Goal: Information Seeking & Learning: Learn about a topic

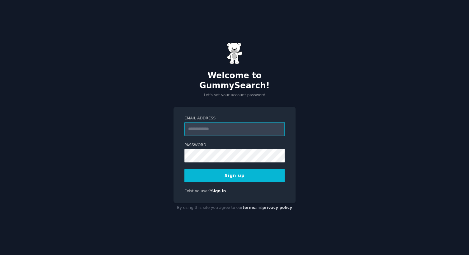
click at [218, 122] on input "Email Address" at bounding box center [234, 129] width 100 height 14
type input "**********"
click at [232, 170] on button "Sign up" at bounding box center [234, 175] width 100 height 13
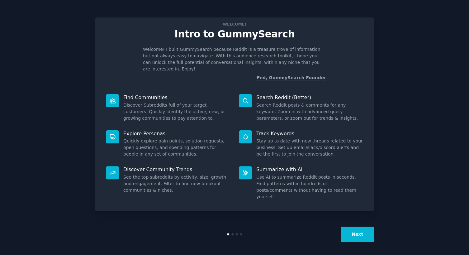
click at [352, 232] on button "Next" at bounding box center [356, 233] width 33 height 15
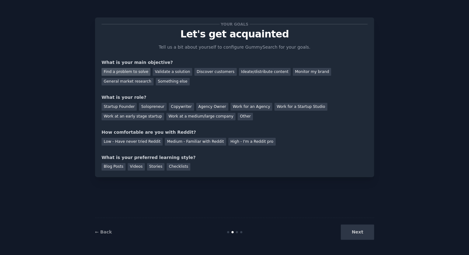
click at [124, 73] on div "Find a problem to solve" at bounding box center [125, 72] width 49 height 8
click at [117, 106] on div "Startup Founder" at bounding box center [118, 107] width 35 height 8
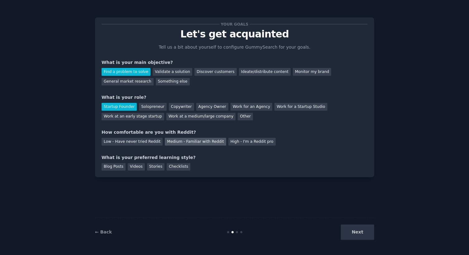
click at [172, 142] on div "Medium - Familiar with Reddit" at bounding box center [195, 142] width 61 height 8
click at [118, 142] on div "Low - Have never tried Reddit" at bounding box center [131, 142] width 61 height 8
click at [167, 165] on div "Checklists" at bounding box center [178, 167] width 24 height 8
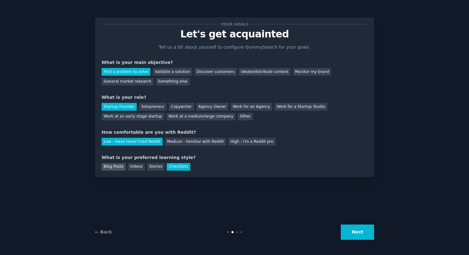
click at [108, 166] on div "Blog Posts" at bounding box center [113, 167] width 24 height 8
click at [179, 166] on div "Checklists" at bounding box center [178, 167] width 24 height 8
click at [115, 164] on div "Blog Posts" at bounding box center [113, 167] width 24 height 8
click at [173, 164] on div "Checklists" at bounding box center [178, 167] width 24 height 8
click at [365, 232] on button "Next" at bounding box center [356, 231] width 33 height 15
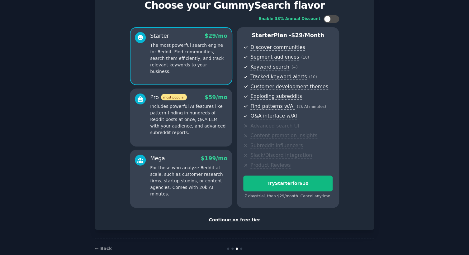
scroll to position [40, 0]
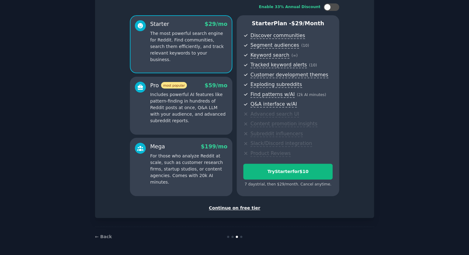
click at [233, 205] on div "Continue on free tier" at bounding box center [234, 207] width 266 height 7
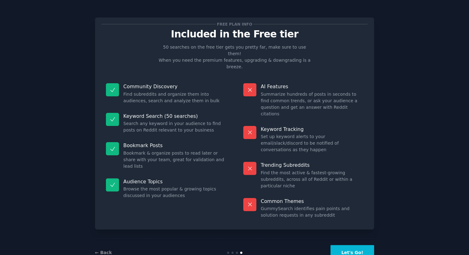
click at [345, 245] on button "Let's Go!" at bounding box center [352, 252] width 44 height 15
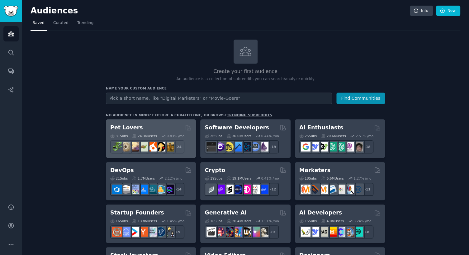
click at [139, 128] on div "Pet Lovers" at bounding box center [150, 128] width 81 height 8
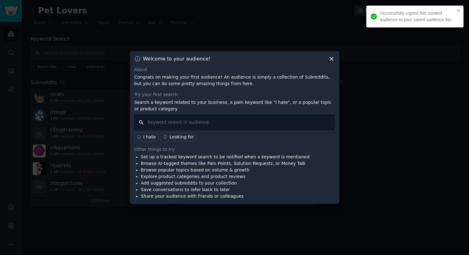
click at [223, 120] on input "text" at bounding box center [234, 122] width 200 height 16
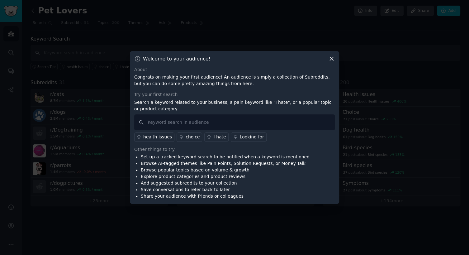
click at [216, 135] on div "I hate" at bounding box center [219, 137] width 12 height 7
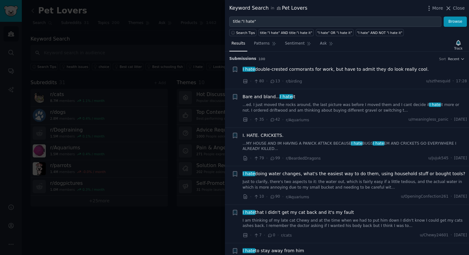
click at [217, 110] on div at bounding box center [234, 127] width 469 height 255
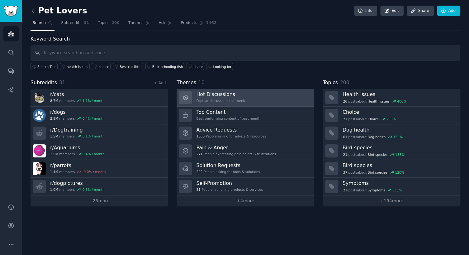
click at [241, 94] on link "Hot Discussions Popular discussions this week" at bounding box center [244, 98] width 137 height 18
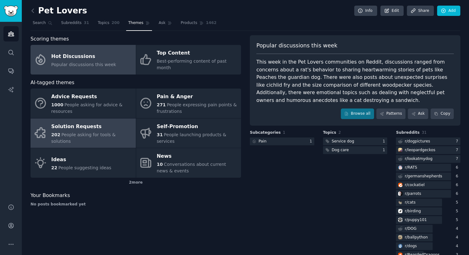
click at [103, 121] on div "Solution Requests" at bounding box center [91, 126] width 81 height 10
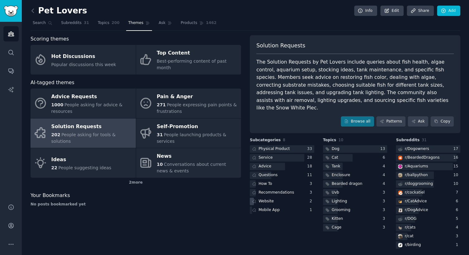
click at [273, 197] on div "Website" at bounding box center [282, 201] width 64 height 8
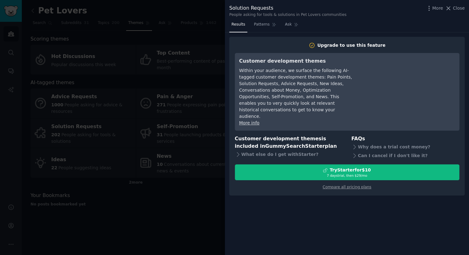
click at [190, 166] on div at bounding box center [234, 127] width 469 height 255
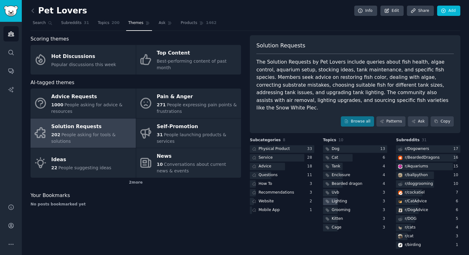
click at [329, 197] on div "Lighting" at bounding box center [335, 201] width 25 height 8
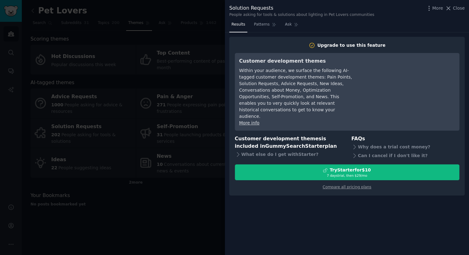
click at [184, 170] on div at bounding box center [234, 127] width 469 height 255
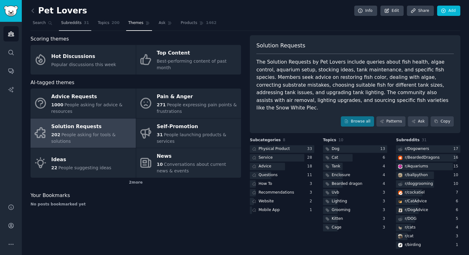
click at [68, 24] on span "Subreddits" at bounding box center [71, 23] width 21 height 6
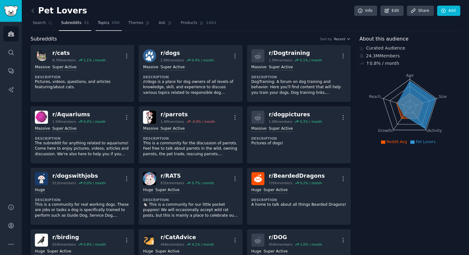
click at [98, 24] on span "Topics" at bounding box center [104, 23] width 12 height 6
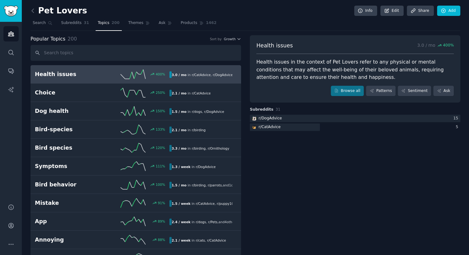
click at [115, 72] on div "400 %" at bounding box center [135, 73] width 67 height 9
click at [142, 78] on icon at bounding box center [132, 73] width 25 height 9
click at [185, 76] on div "3.0 / mo in r/ CatAdvice , r/ DogAdvice" at bounding box center [200, 74] width 63 height 7
click at [90, 76] on h2 "Health issues" at bounding box center [68, 74] width 67 height 8
click at [69, 25] on span "Subreddits" at bounding box center [71, 23] width 21 height 6
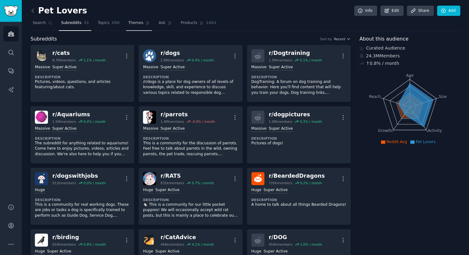
click at [126, 26] on link "Themes" at bounding box center [139, 24] width 26 height 13
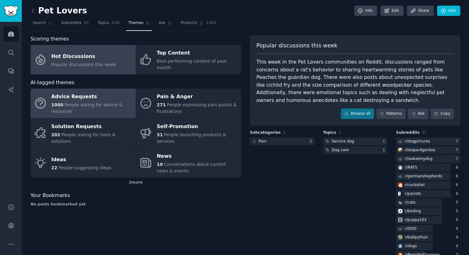
click at [91, 102] on span "People asking for advice & resources" at bounding box center [86, 108] width 71 height 12
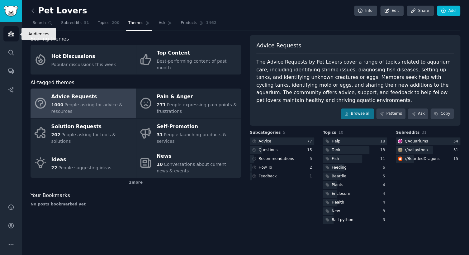
click at [12, 34] on icon "Sidebar" at bounding box center [11, 33] width 7 height 7
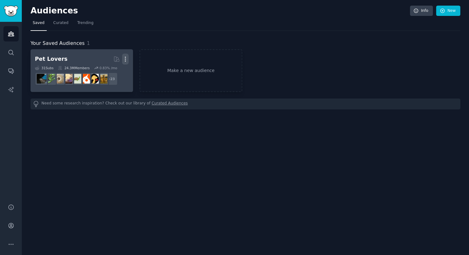
click at [124, 56] on icon "button" at bounding box center [125, 59] width 7 height 7
click at [108, 69] on p "Delete" at bounding box center [108, 72] width 14 height 7
click at [102, 73] on p "Delete" at bounding box center [108, 72] width 14 height 7
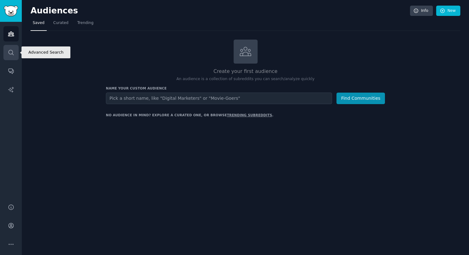
click at [8, 53] on icon "Sidebar" at bounding box center [11, 52] width 7 height 7
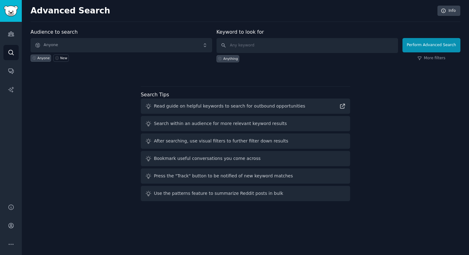
click at [10, 41] on div "Audiences Search Conversations AI Reports" at bounding box center [11, 109] width 22 height 174
click at [10, 34] on icon "Sidebar" at bounding box center [11, 33] width 7 height 7
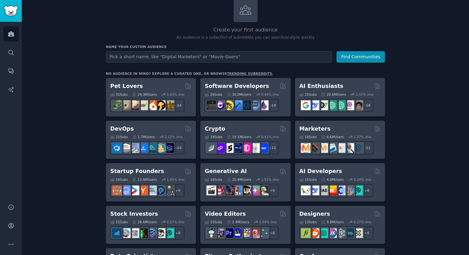
scroll to position [83, 0]
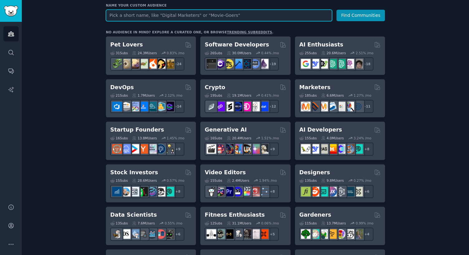
click at [188, 14] on input "text" at bounding box center [219, 16] width 226 height 12
paste input "i would love someone to build this"
type input "i would love someone to build this"
click at [247, 19] on input "i would love someone to build this" at bounding box center [219, 16] width 226 height 12
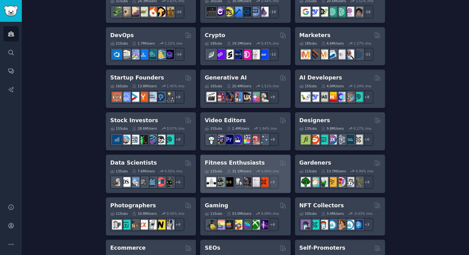
scroll to position [166, 0]
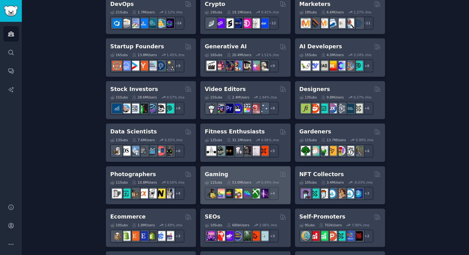
click at [223, 168] on div "Gaming 11 Sub s 53.0M Users 0.09 % /mo r/GamerPals + 4" at bounding box center [245, 185] width 90 height 38
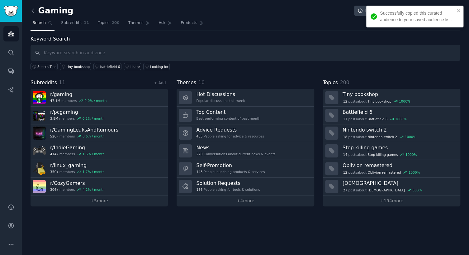
click at [153, 55] on input "text" at bounding box center [244, 53] width 429 height 16
type input "i would love someone to build this"
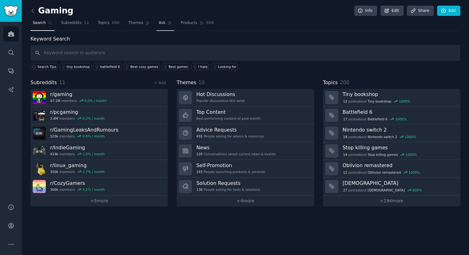
click at [158, 23] on span "Ask" at bounding box center [161, 23] width 7 height 6
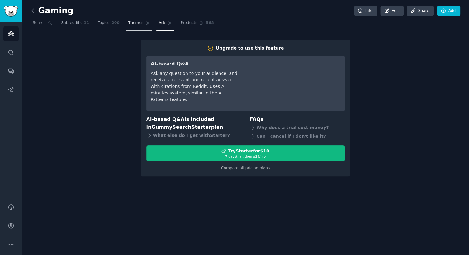
click at [128, 22] on span "Themes" at bounding box center [135, 23] width 15 height 6
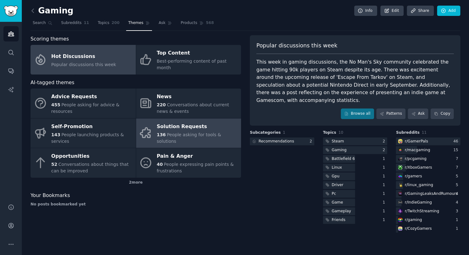
click at [170, 122] on div "Solution Requests" at bounding box center [197, 126] width 81 height 10
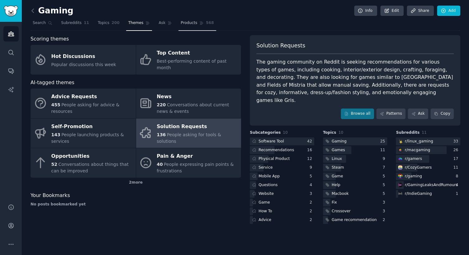
click at [180, 24] on span "Products" at bounding box center [188, 23] width 16 height 6
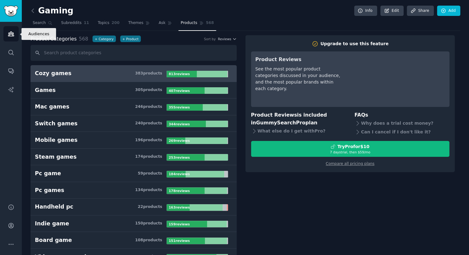
click at [6, 33] on link "Audiences" at bounding box center [10, 33] width 15 height 15
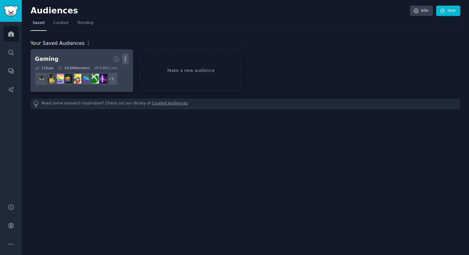
click at [127, 61] on icon "button" at bounding box center [125, 59] width 7 height 7
click at [106, 72] on p "Delete" at bounding box center [108, 72] width 14 height 7
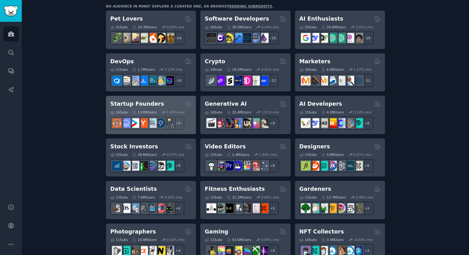
scroll to position [166, 0]
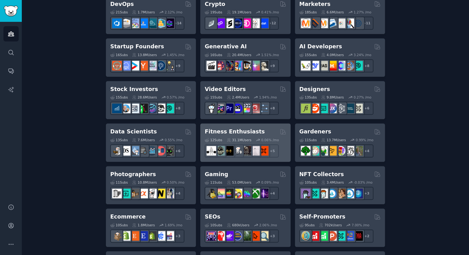
click at [218, 132] on h2 "Fitness Enthusiasts" at bounding box center [234, 132] width 60 height 8
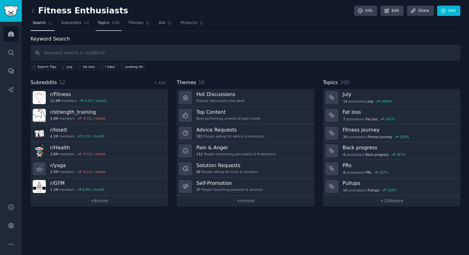
click at [102, 24] on span "Topics" at bounding box center [104, 23] width 12 height 6
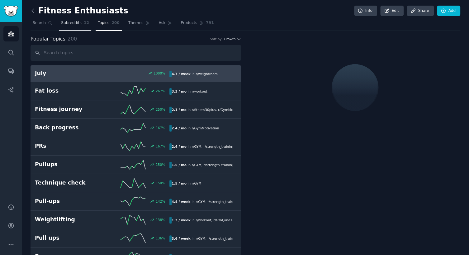
click at [72, 26] on link "Subreddits 12" at bounding box center [75, 24] width 32 height 13
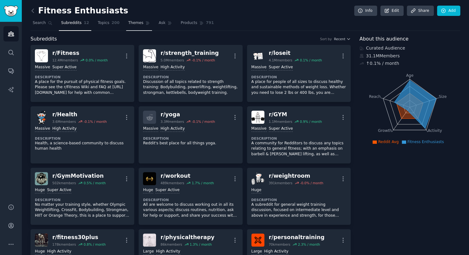
click at [128, 24] on span "Themes" at bounding box center [135, 23] width 15 height 6
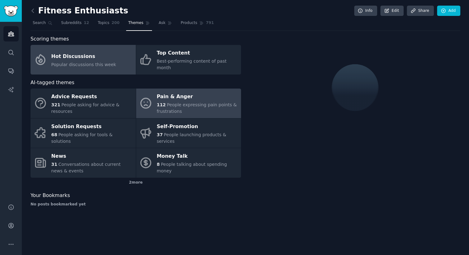
click at [169, 92] on div "Pain & Anger" at bounding box center [197, 97] width 81 height 10
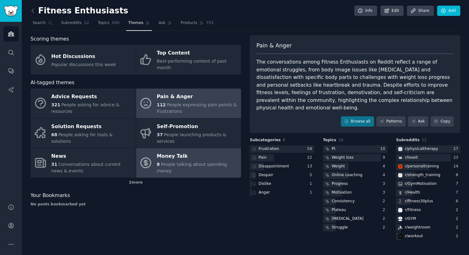
click at [183, 148] on link "Money Talk 8 People talking about spending money" at bounding box center [188, 163] width 105 height 30
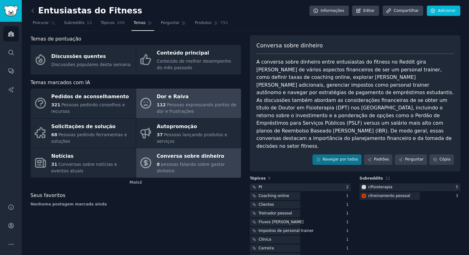
click at [174, 98] on font "Dor e Raiva" at bounding box center [173, 96] width 32 height 6
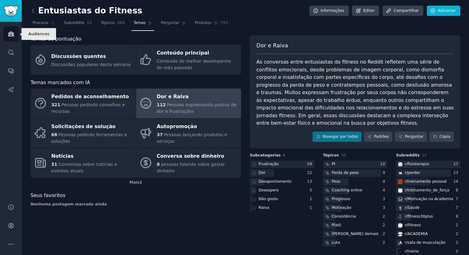
click at [6, 32] on link "Públicos" at bounding box center [10, 33] width 15 height 15
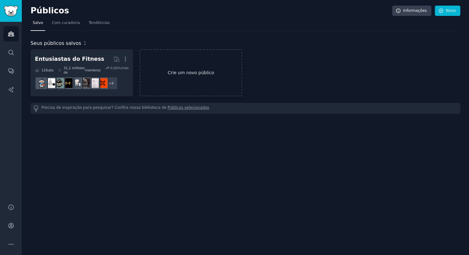
click at [190, 70] on font "Crie um novo público" at bounding box center [190, 72] width 46 height 5
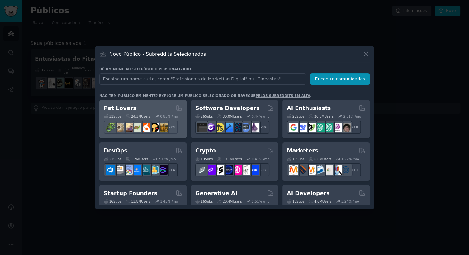
click at [140, 102] on div "Pet Lovers 31 Sub s 24.3M Users 0.83 % /mo + 24" at bounding box center [142, 119] width 87 height 38
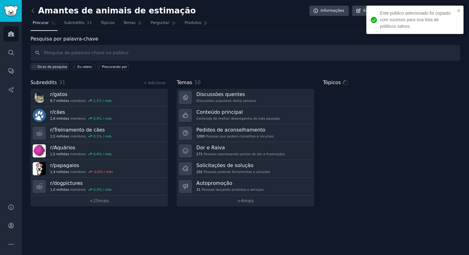
click at [50, 69] on button "Dicas de pesquisa" at bounding box center [49, 66] width 38 height 7
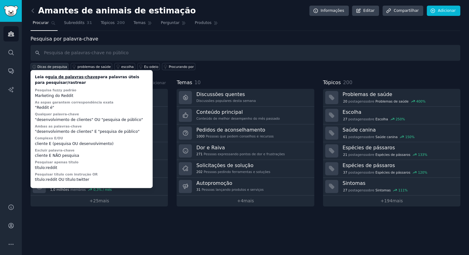
click at [50, 65] on font "Dicas de pesquisa" at bounding box center [52, 67] width 30 height 4
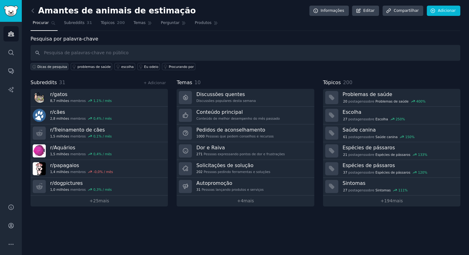
click at [50, 65] on font "Dicas de pesquisa" at bounding box center [52, 67] width 30 height 4
click at [85, 47] on input "text" at bounding box center [244, 53] width 429 height 16
click at [68, 21] on font "Subreddits" at bounding box center [74, 23] width 21 height 4
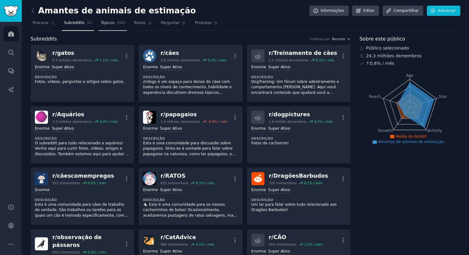
click at [109, 25] on font "Tópicos" at bounding box center [108, 23] width 14 height 4
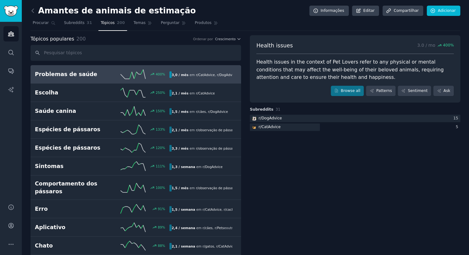
click at [90, 69] on div "Problemas de saúde 400 % 3,0 / mês em r/ CatAdvice , r/ DogAdvice" at bounding box center [136, 73] width 202 height 9
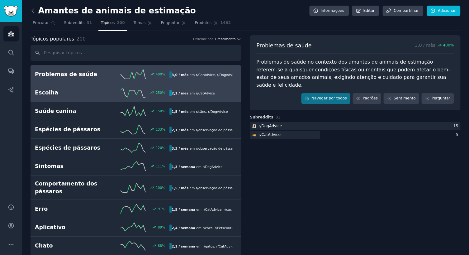
click at [108, 92] on div "250 %" at bounding box center [135, 92] width 67 height 9
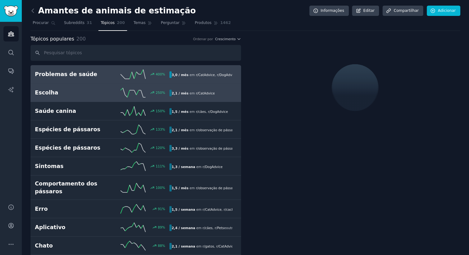
click at [115, 72] on div "400 %" at bounding box center [135, 73] width 67 height 9
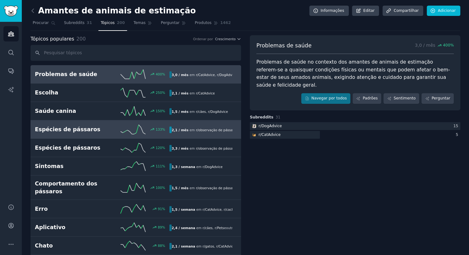
click at [190, 131] on font "em" at bounding box center [192, 130] width 5 height 4
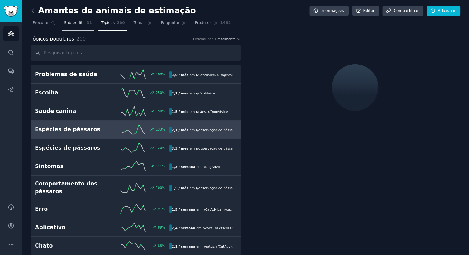
click at [79, 26] on link "Subreddits 31" at bounding box center [78, 24] width 32 height 13
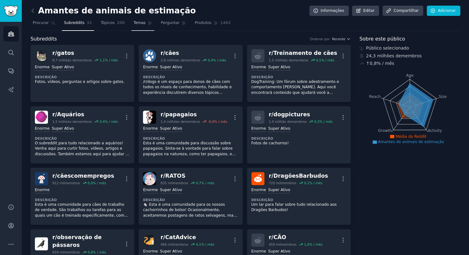
click at [131, 25] on link "Temas" at bounding box center [142, 24] width 23 height 13
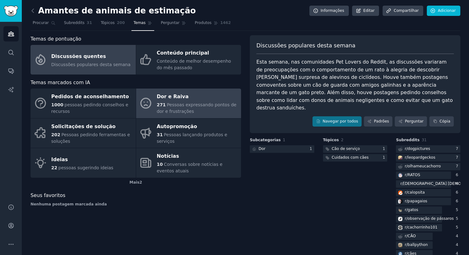
click at [165, 93] on font "Dor e Raiva" at bounding box center [173, 96] width 32 height 6
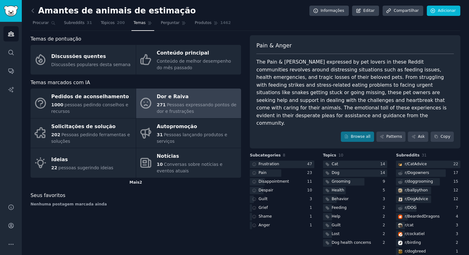
click at [133, 182] on font "Mais" at bounding box center [134, 182] width 10 height 4
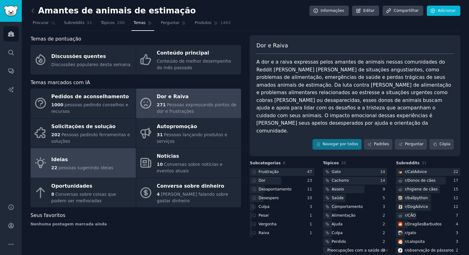
click at [106, 167] on link "Ideias 22 pessoas sugerindo ideias" at bounding box center [82, 163] width 105 height 30
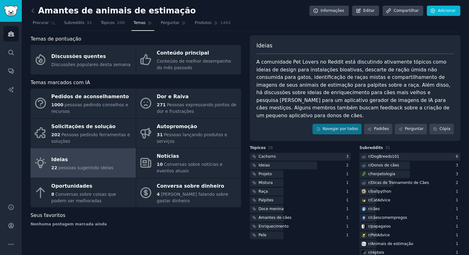
click at [351, 104] on font "A comunidade Pet Lovers no Reddit está discutindo ativamente tópicos como ideia…" at bounding box center [353, 88] width 195 height 59
click at [350, 126] on font "Navegar por todos" at bounding box center [339, 128] width 35 height 4
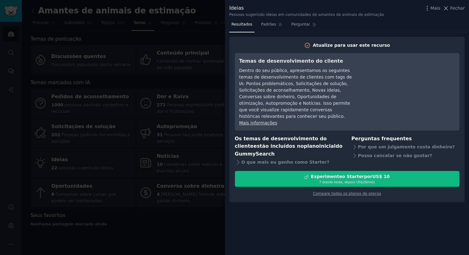
click at [200, 122] on div at bounding box center [234, 127] width 469 height 255
